Goal: Information Seeking & Learning: Learn about a topic

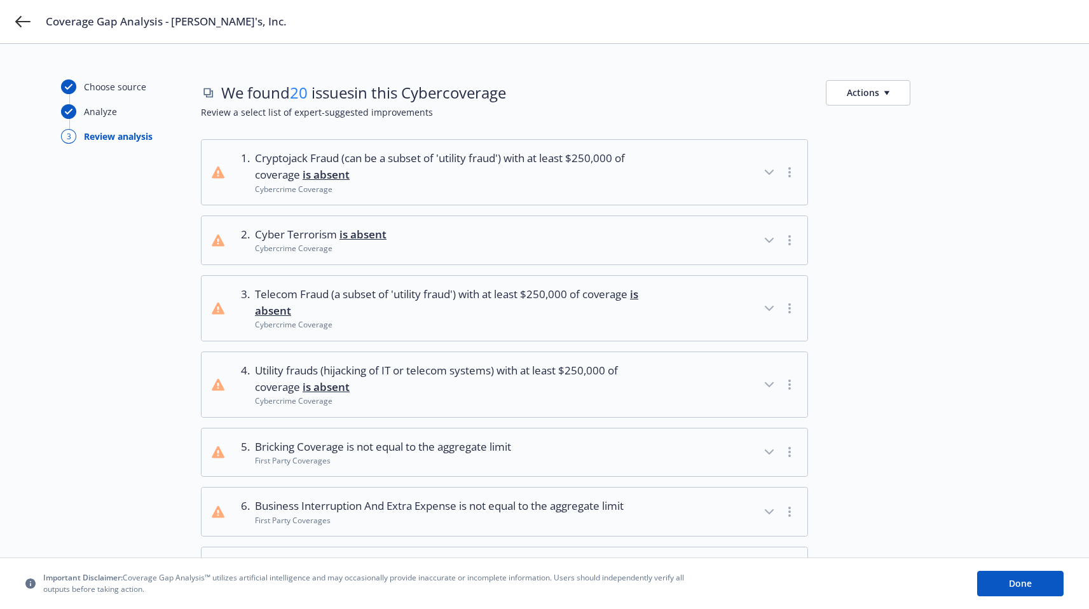
click at [895, 88] on button "Actions" at bounding box center [868, 92] width 85 height 25
click at [765, 176] on icon "button" at bounding box center [769, 172] width 15 height 15
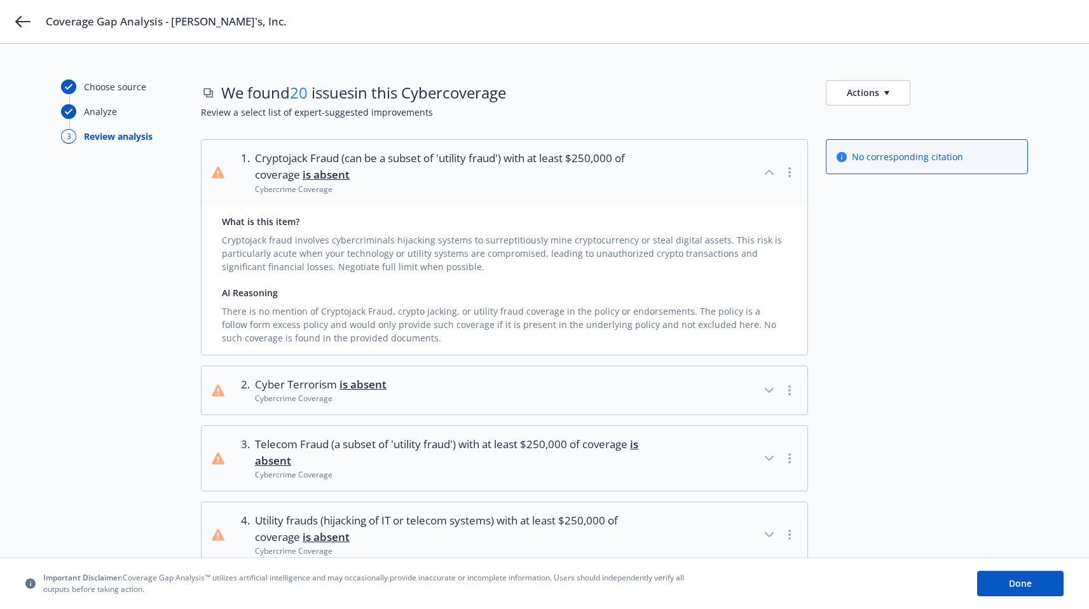
click at [765, 176] on icon "button" at bounding box center [769, 172] width 15 height 15
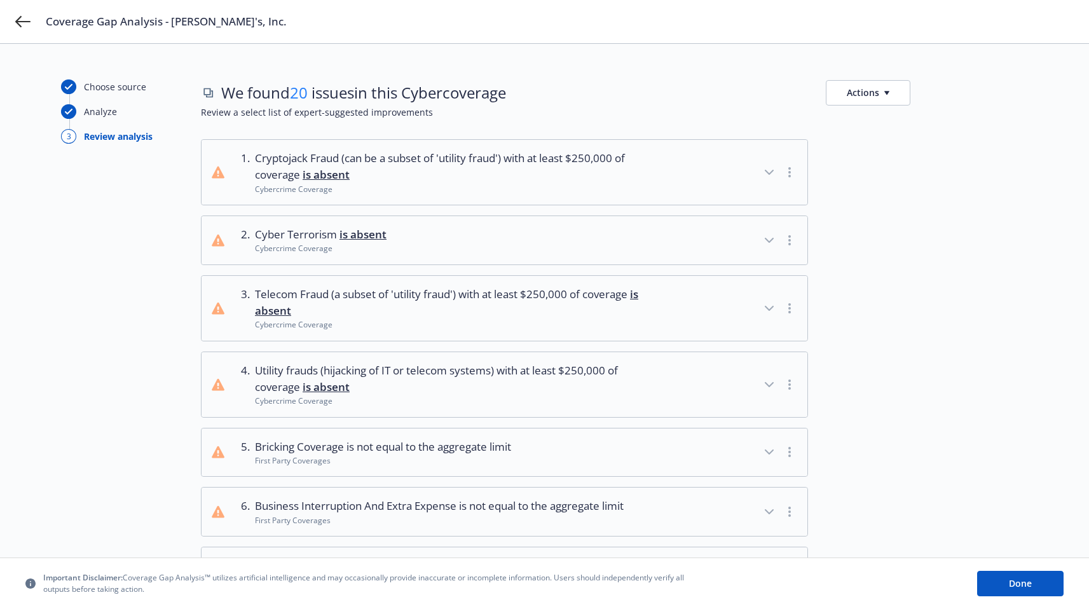
click at [775, 322] on div "button" at bounding box center [780, 308] width 36 height 45
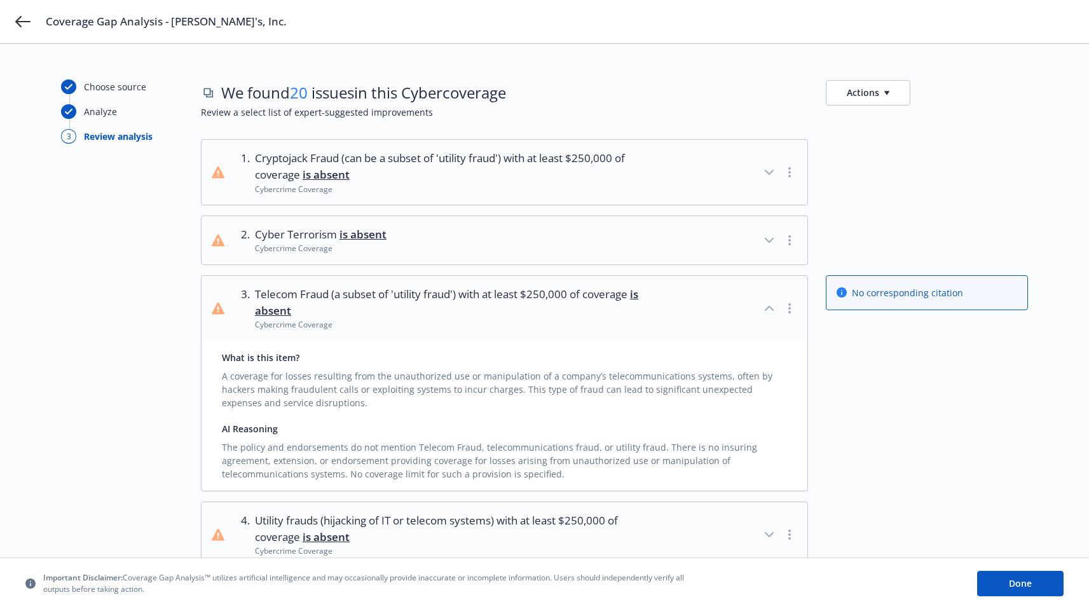
click at [771, 314] on icon "button" at bounding box center [769, 308] width 15 height 15
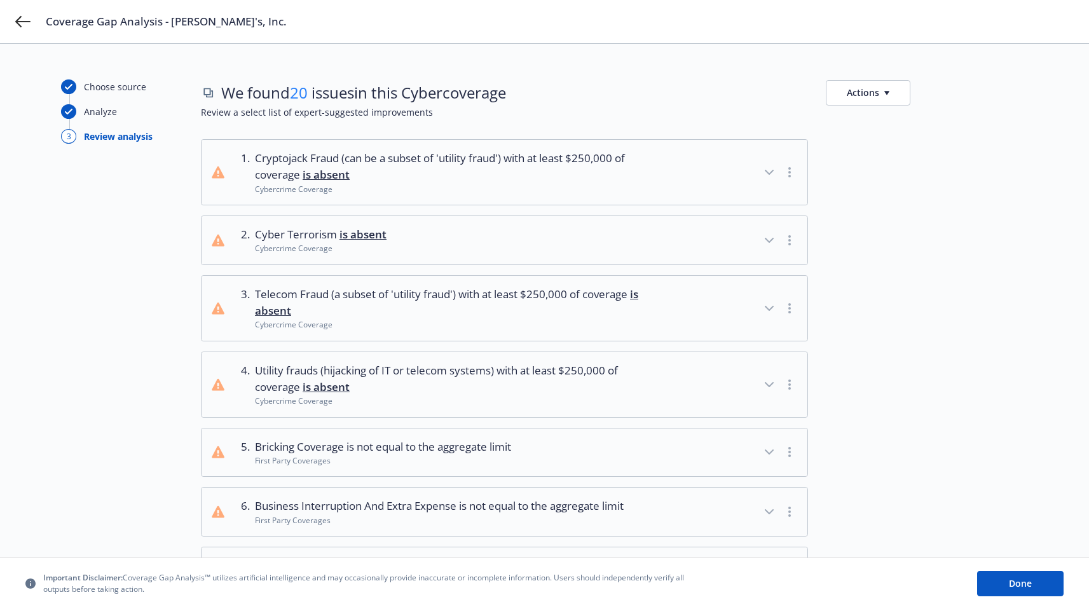
click at [772, 363] on button "4 . Utility frauds (hijacking of IT or telecom systems) with at least $250,000 …" at bounding box center [505, 384] width 606 height 65
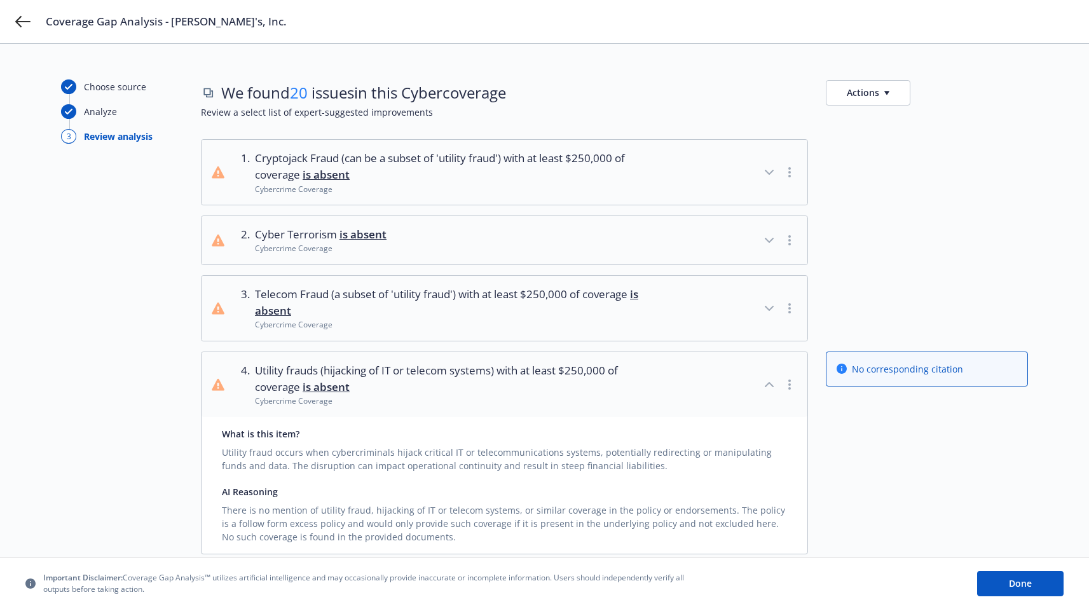
click at [771, 379] on icon "button" at bounding box center [769, 384] width 15 height 15
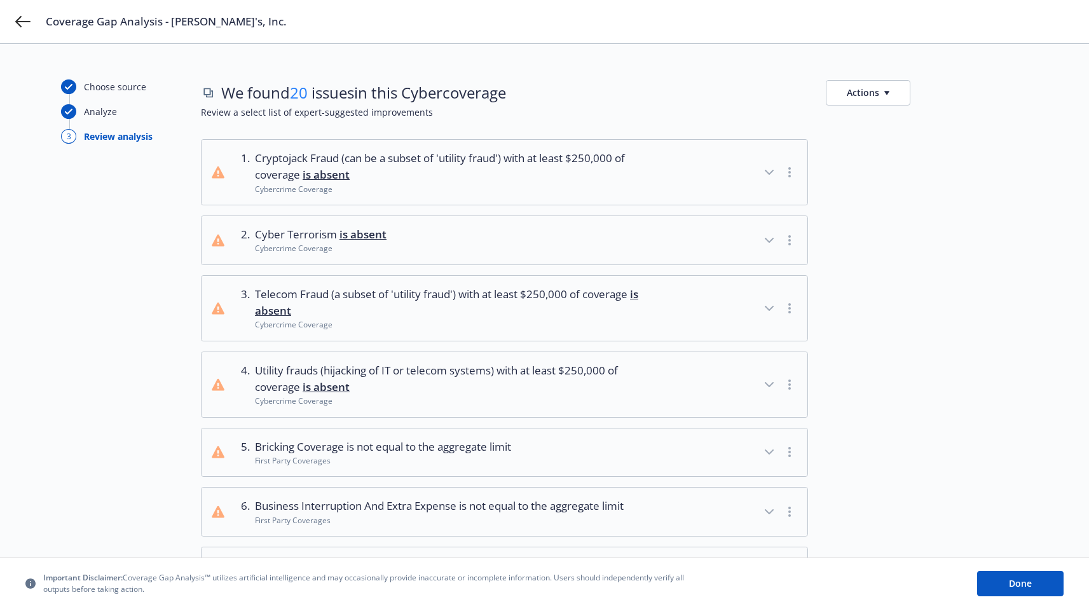
click at [771, 379] on icon "button" at bounding box center [769, 384] width 15 height 15
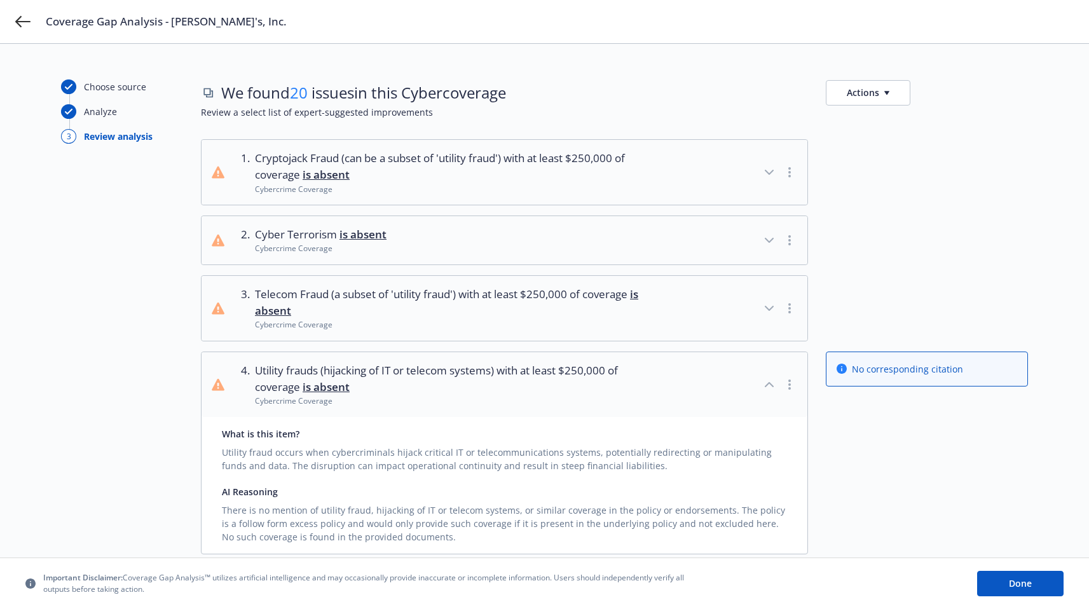
click at [771, 379] on icon "button" at bounding box center [769, 384] width 15 height 15
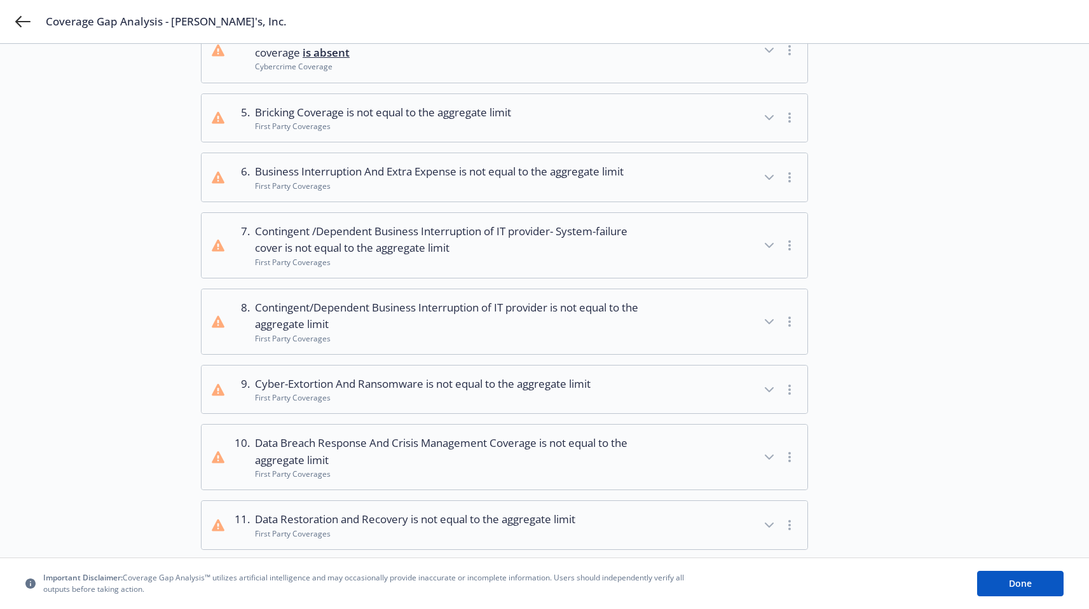
click at [771, 379] on div "button" at bounding box center [780, 390] width 36 height 28
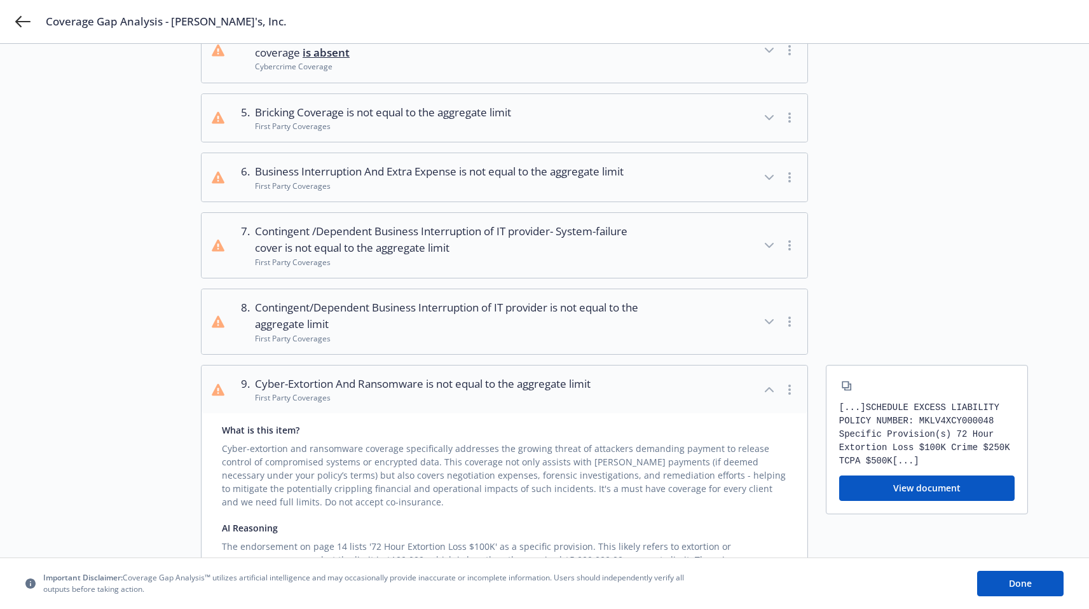
scroll to position [492, 0]
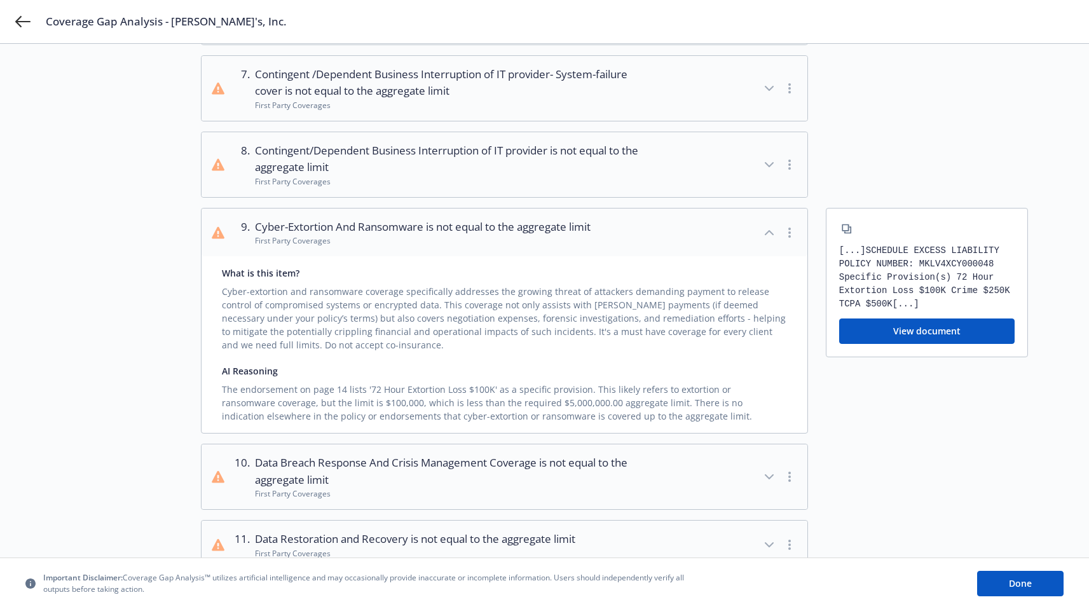
click at [918, 312] on div "[...] SCHEDULE EXCESS LIABILITY POLICY NUMBER: MKLV4XCY000048 Specific Provisio…" at bounding box center [927, 282] width 202 height 149
click at [918, 330] on button "View document" at bounding box center [927, 331] width 176 height 25
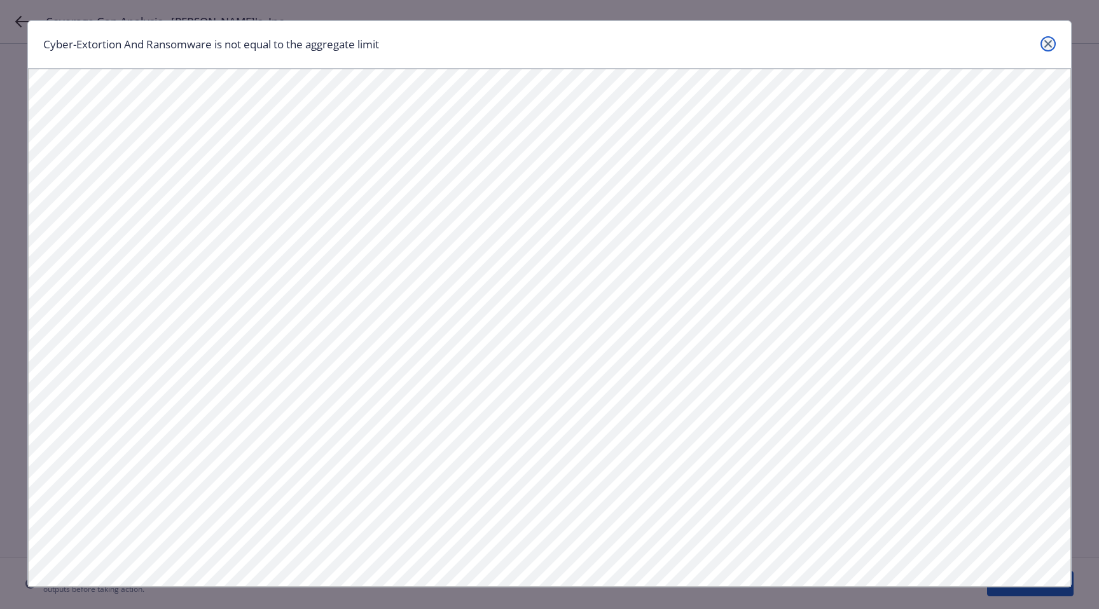
click at [1044, 43] on icon "close" at bounding box center [1048, 44] width 8 height 8
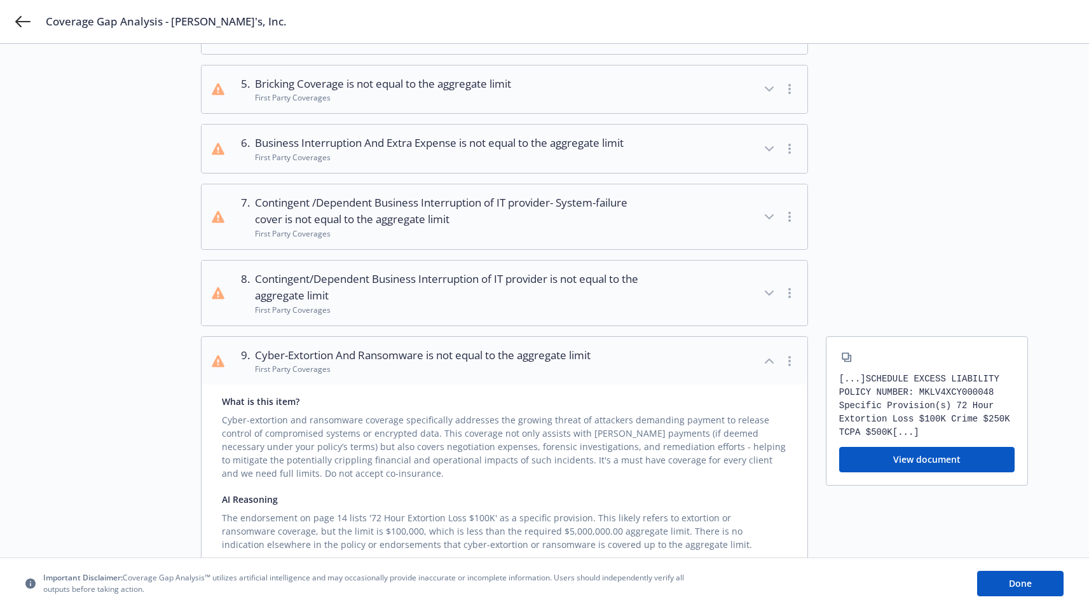
scroll to position [232, 0]
